Goal: Transaction & Acquisition: Purchase product/service

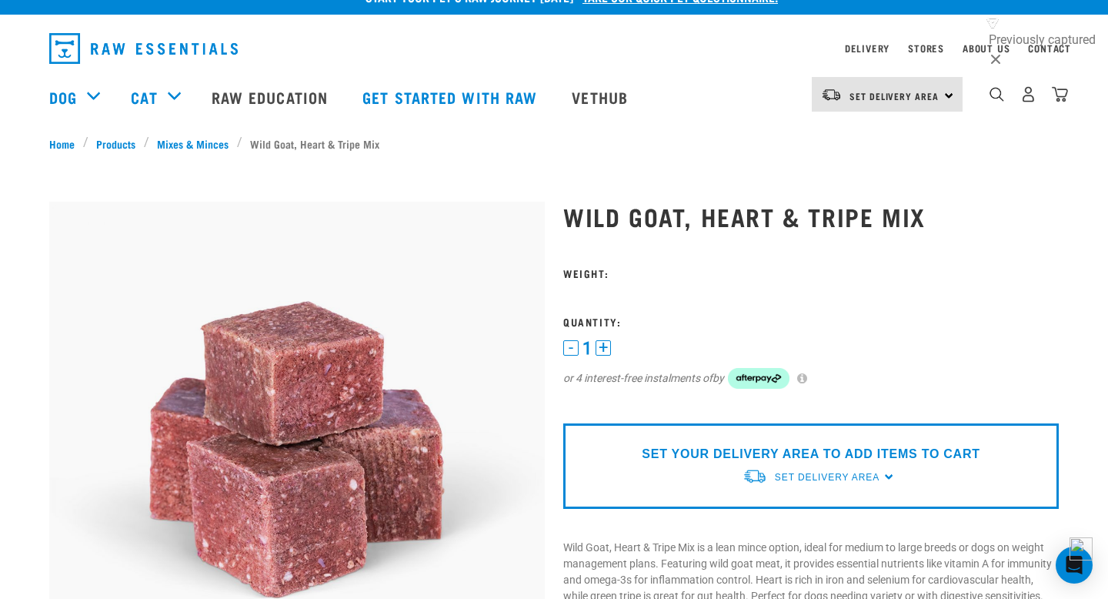
scroll to position [28, 0]
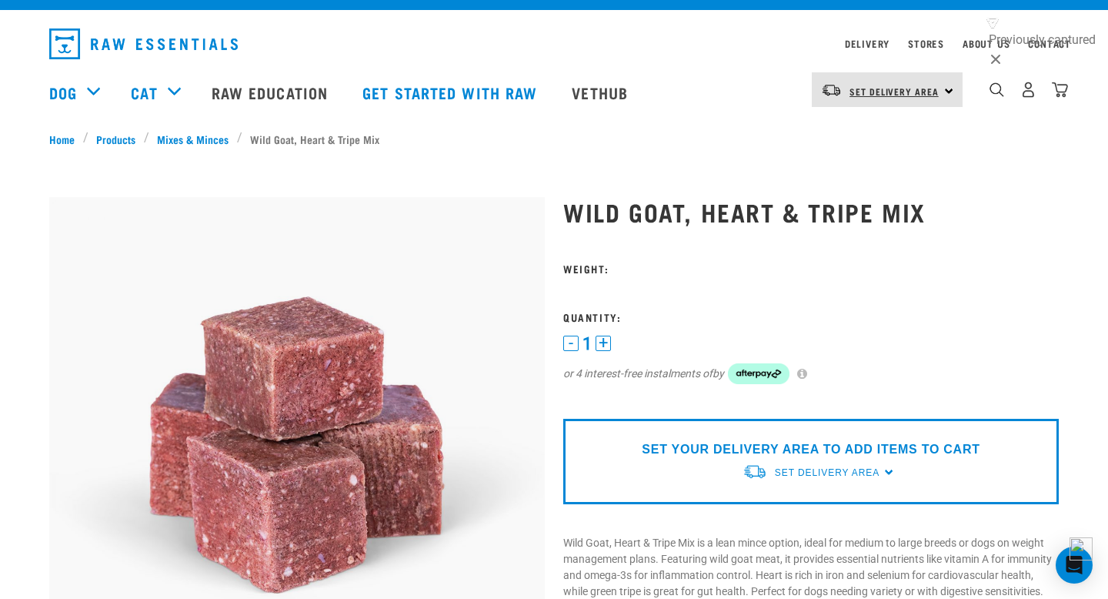
click at [875, 86] on link "Set Delivery Area" at bounding box center [893, 91] width 89 height 25
click at [856, 133] on link "[GEOGRAPHIC_DATA]" at bounding box center [886, 133] width 148 height 34
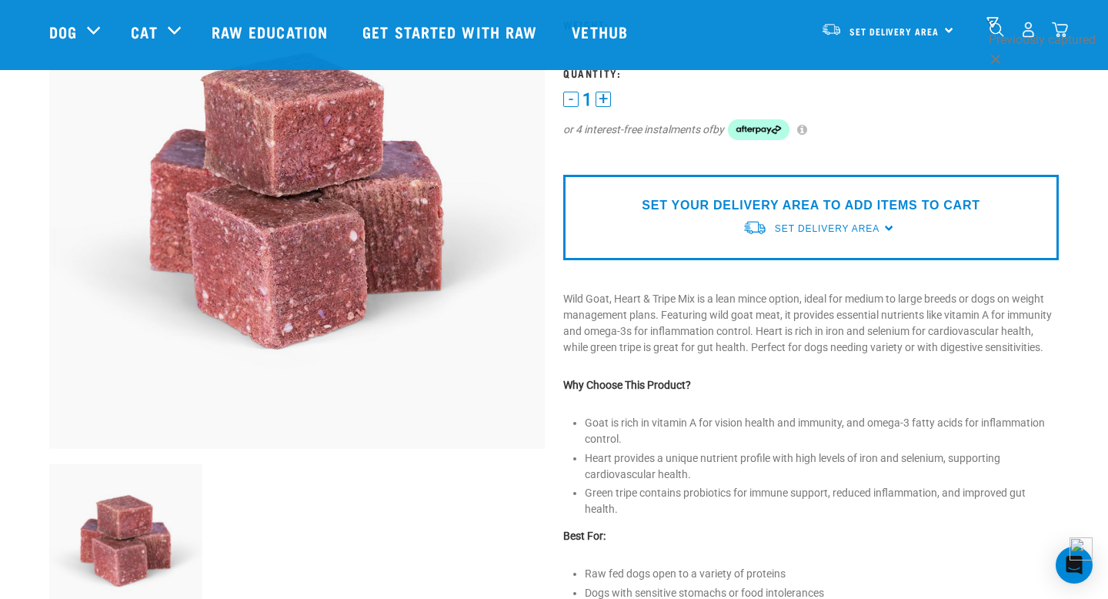
scroll to position [65, 0]
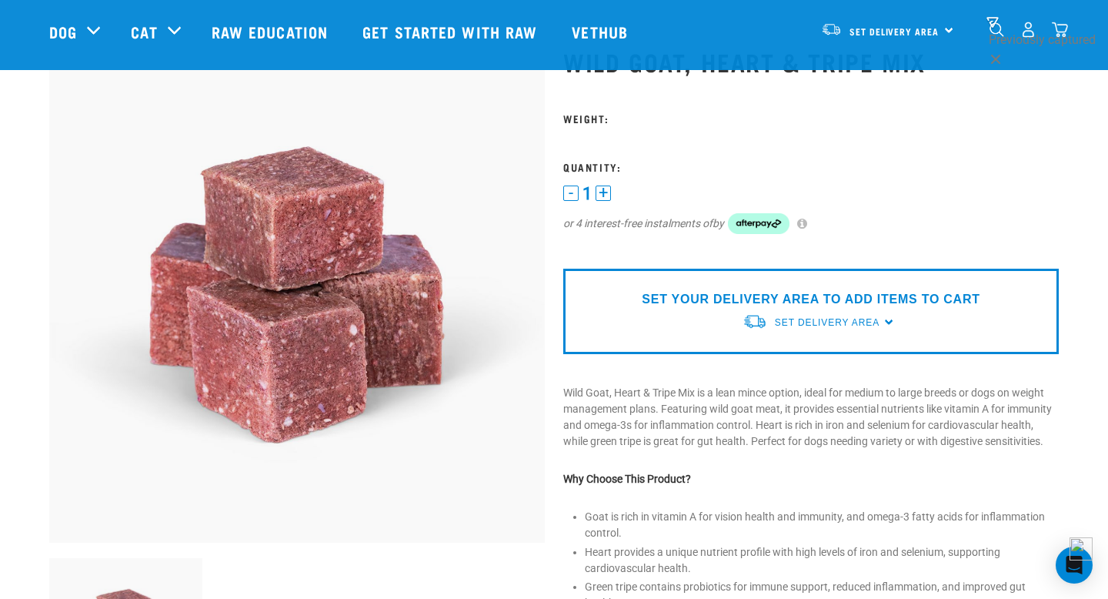
click at [602, 197] on button "+" at bounding box center [602, 192] width 15 height 15
click at [569, 191] on button "-" at bounding box center [570, 192] width 15 height 15
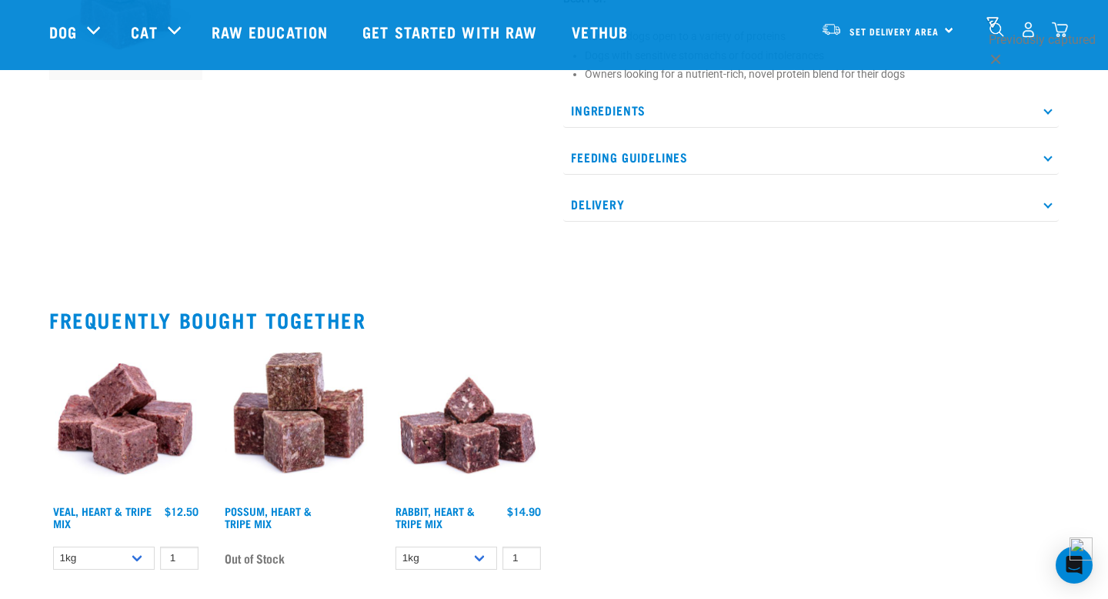
scroll to position [0, 0]
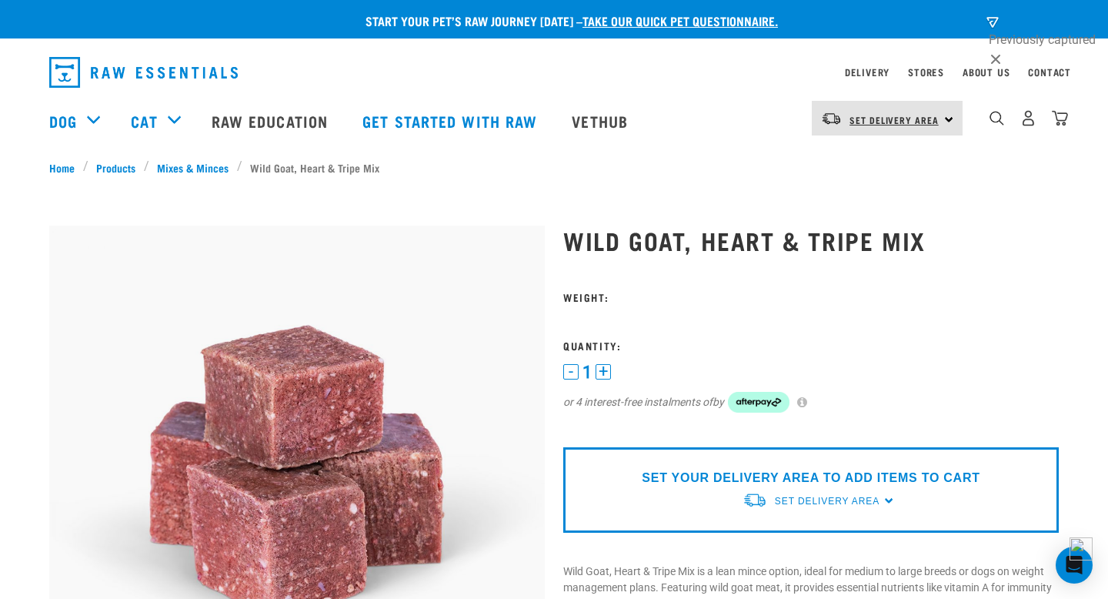
click at [902, 131] on link "Set Delivery Area" at bounding box center [893, 120] width 89 height 25
click at [880, 163] on link "[GEOGRAPHIC_DATA]" at bounding box center [886, 162] width 148 height 34
click at [850, 119] on span "Set Delivery Area" at bounding box center [893, 119] width 89 height 5
click at [849, 192] on link "[GEOGRAPHIC_DATA]" at bounding box center [886, 195] width 148 height 34
click at [910, 130] on link "Set Delivery Area" at bounding box center [893, 120] width 89 height 25
